Goal: Information Seeking & Learning: Learn about a topic

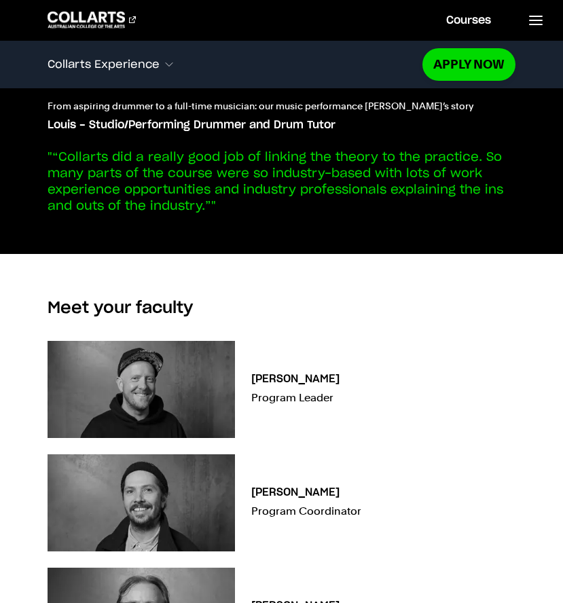
scroll to position [4450, 0]
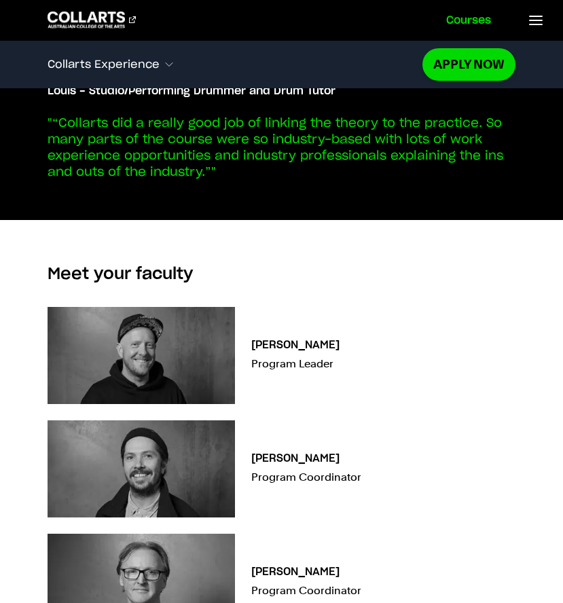
click at [476, 20] on link "Courses" at bounding box center [468, 20] width 77 height 40
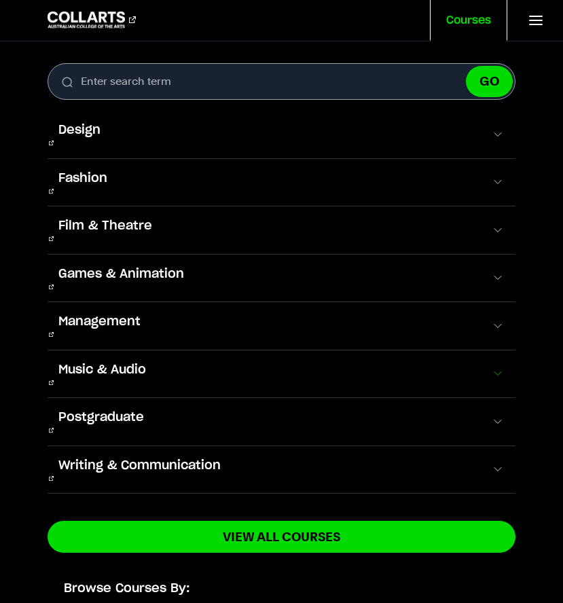
click at [504, 367] on span at bounding box center [498, 374] width 14 height 14
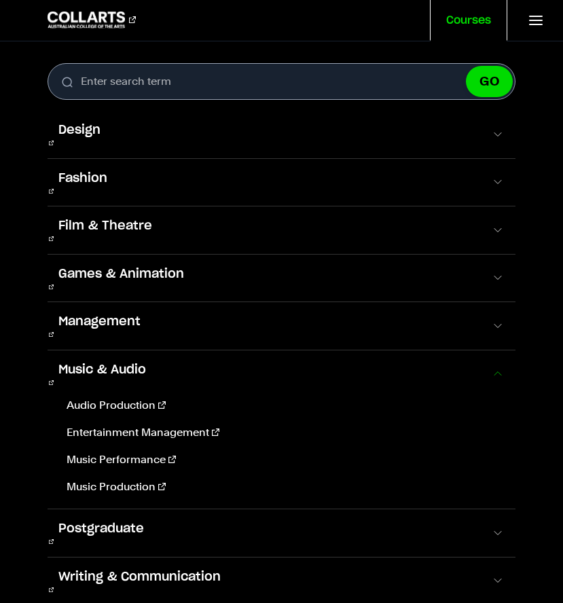
click at [504, 367] on span at bounding box center [498, 374] width 14 height 14
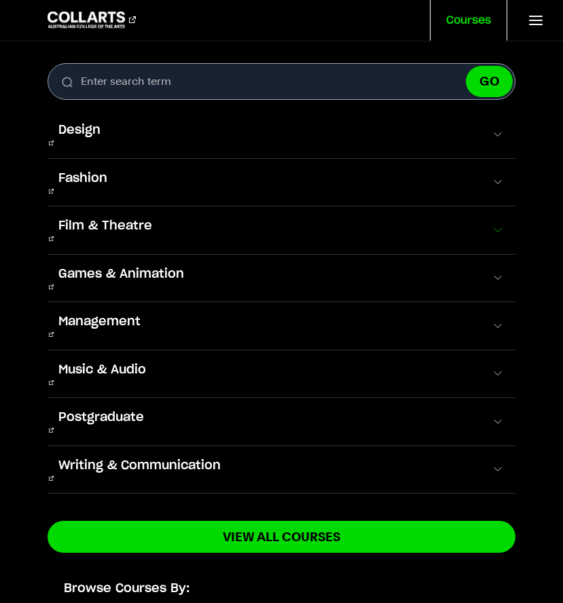
click at [499, 224] on span at bounding box center [498, 231] width 14 height 14
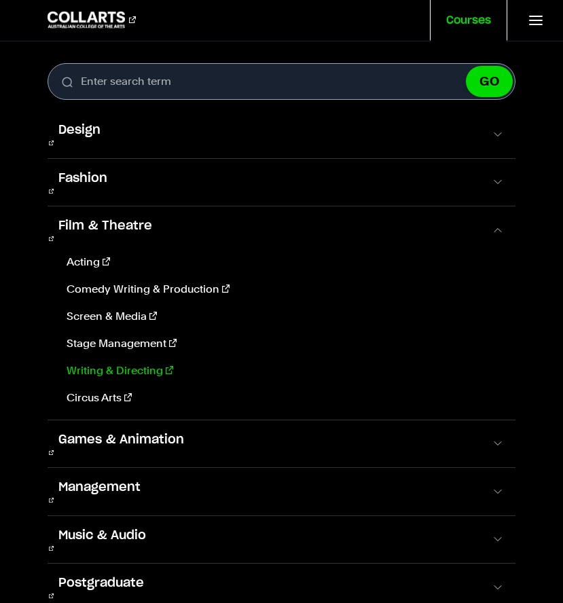
click at [148, 363] on link "Writing & Directing" at bounding box center [282, 371] width 443 height 16
